Goal: Transaction & Acquisition: Purchase product/service

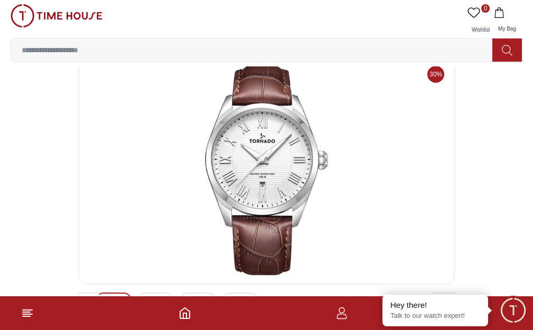
scroll to position [35, 0]
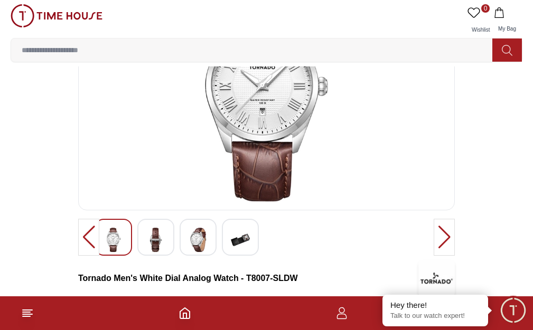
scroll to position [106, 0]
